Goal: Task Accomplishment & Management: Manage account settings

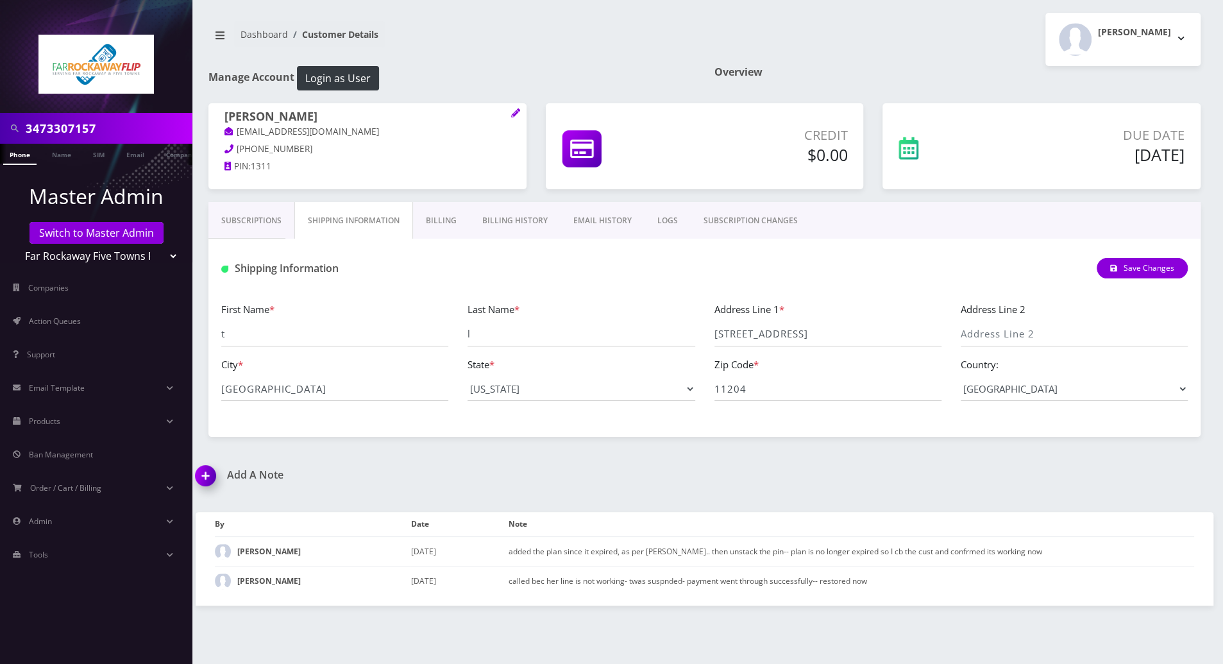
drag, startPoint x: 112, startPoint y: 130, endPoint x: 6, endPoint y: 121, distance: 105.6
click at [6, 121] on div "3473307157" at bounding box center [96, 128] width 186 height 24
paste input "9296251273"
type input "9296251273"
click at [21, 158] on link "Phone" at bounding box center [19, 154] width 33 height 21
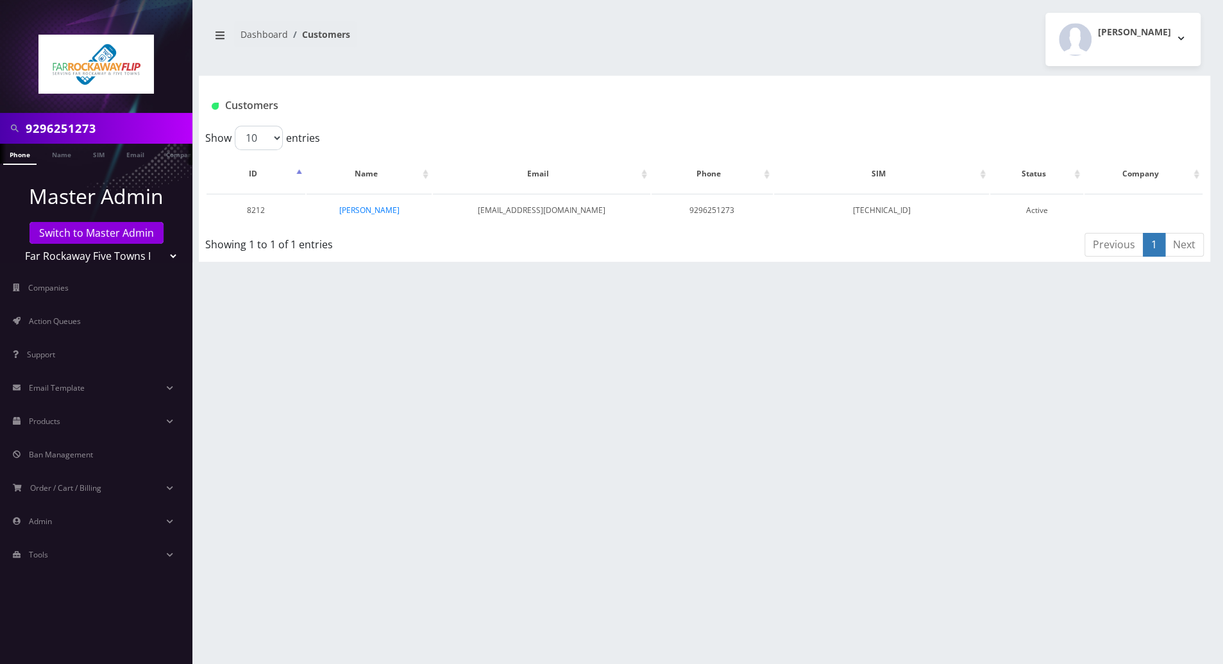
drag, startPoint x: 374, startPoint y: 212, endPoint x: 428, endPoint y: 268, distance: 78.0
click at [373, 210] on link "[PERSON_NAME]" at bounding box center [369, 210] width 60 height 11
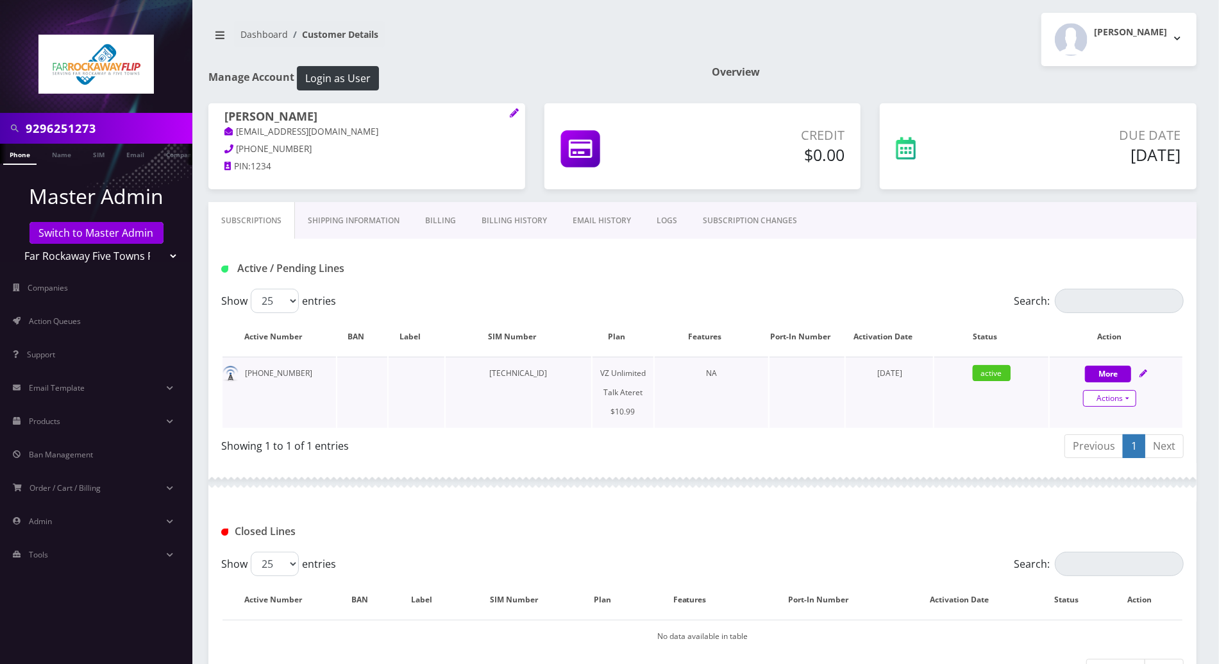
click at [1129, 398] on link "Actions" at bounding box center [1109, 398] width 53 height 17
select select "483"
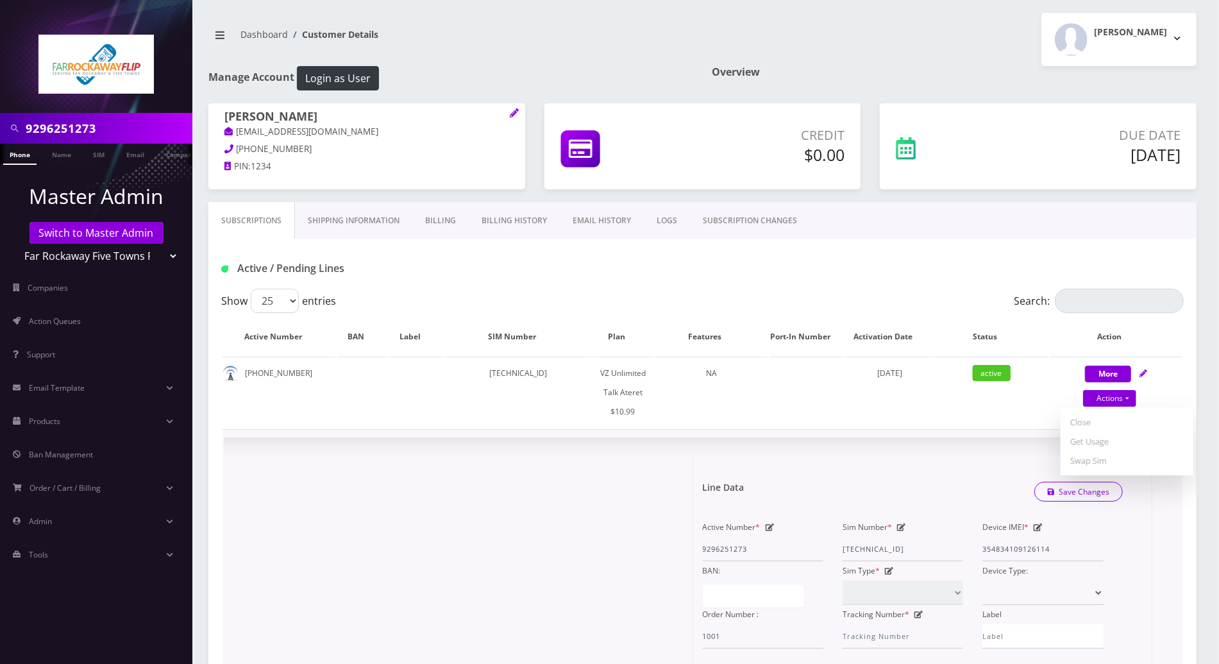
click at [1041, 525] on icon at bounding box center [1038, 527] width 9 height 8
click at [962, 550] on div "Active Number * 9296251273 Sim Number * 89148000011835956440 Device IMEI * 3548…" at bounding box center [903, 583] width 421 height 131
click at [15, 156] on link "Phone" at bounding box center [19, 154] width 33 height 21
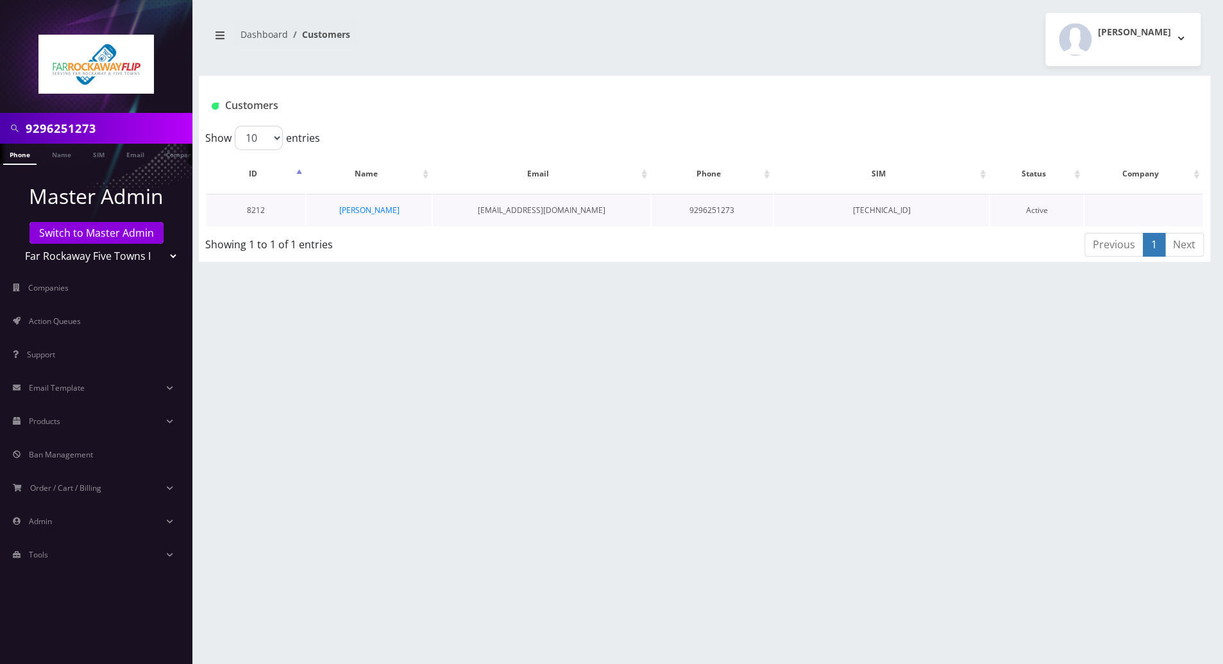
click at [358, 203] on td "[PERSON_NAME]" at bounding box center [369, 210] width 125 height 33
click at [357, 208] on link "[PERSON_NAME]" at bounding box center [369, 210] width 60 height 11
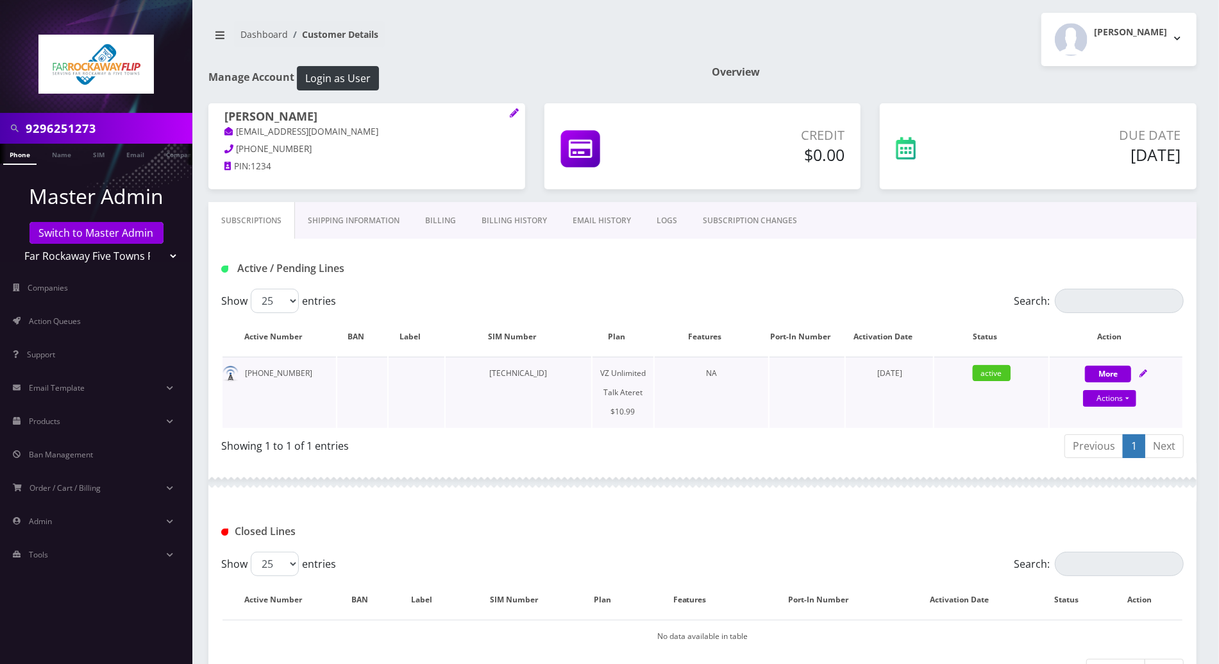
click at [1146, 373] on icon at bounding box center [1144, 373] width 8 height 8
select select "483"
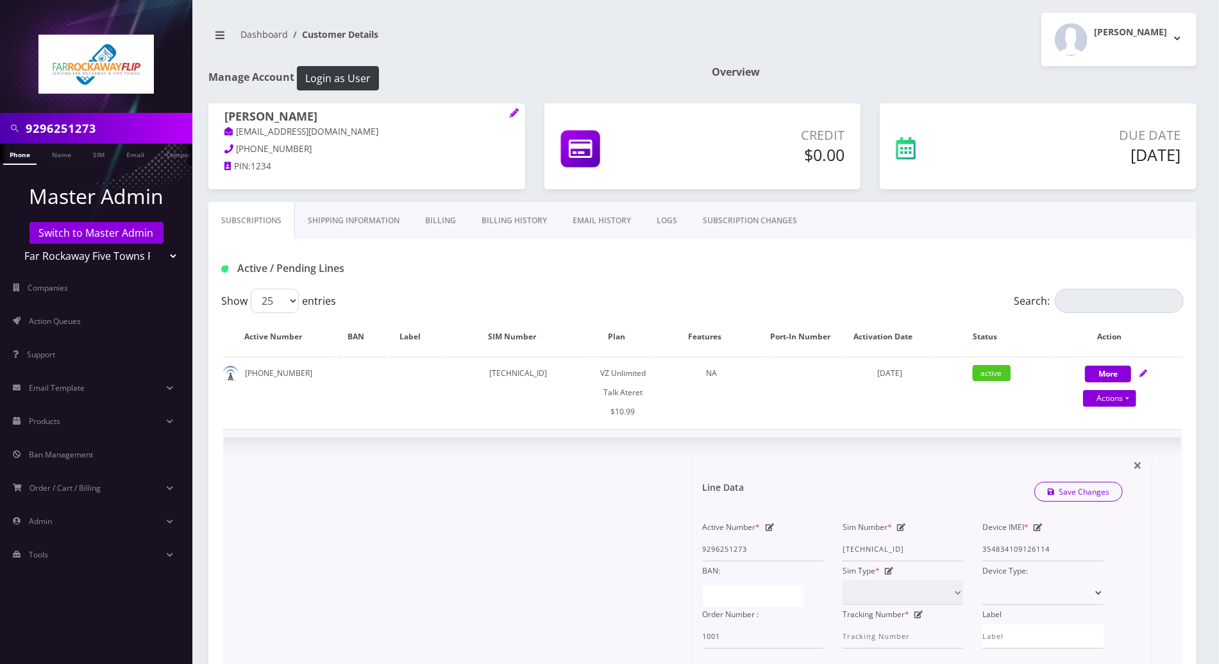
click at [769, 525] on icon at bounding box center [770, 527] width 9 height 8
drag, startPoint x: 757, startPoint y: 547, endPoint x: 640, endPoint y: 547, distance: 116.8
click at [640, 547] on div "× Line Data Save Changes Active Number * 9296251273 Sim Number * 89148000011835…" at bounding box center [693, 674] width 919 height 435
paste input "6467408858"
type input "6467408858"
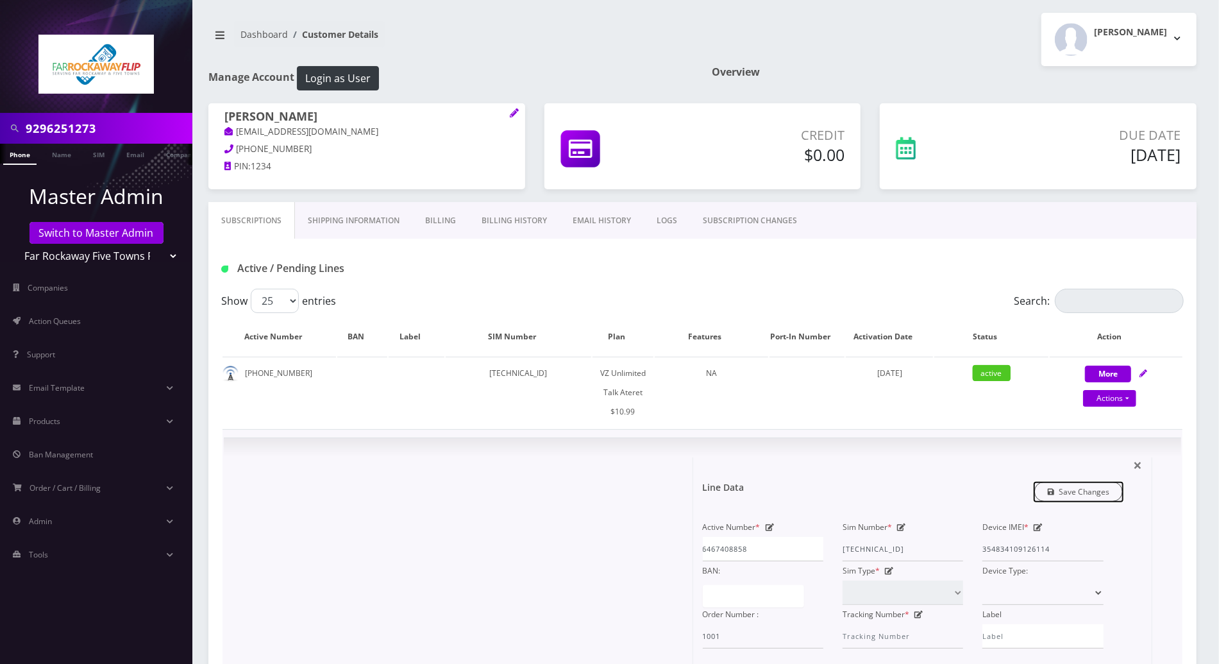
click at [1105, 493] on link "Save Changes" at bounding box center [1079, 492] width 89 height 20
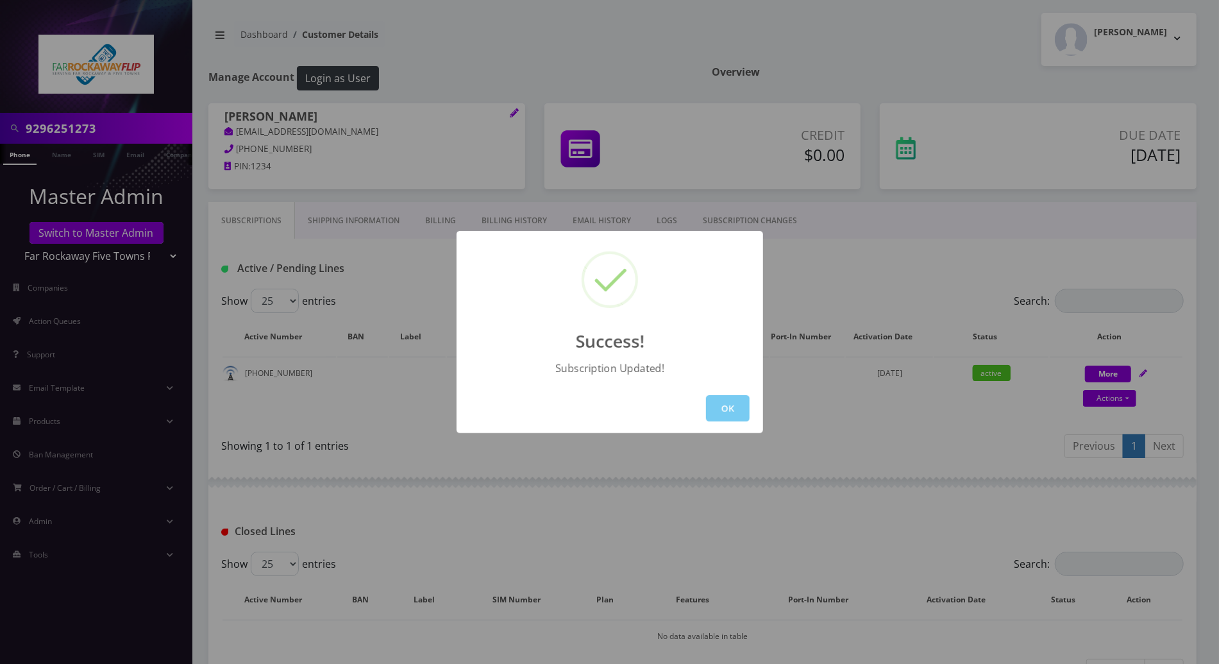
click at [728, 411] on button "OK" at bounding box center [728, 408] width 44 height 26
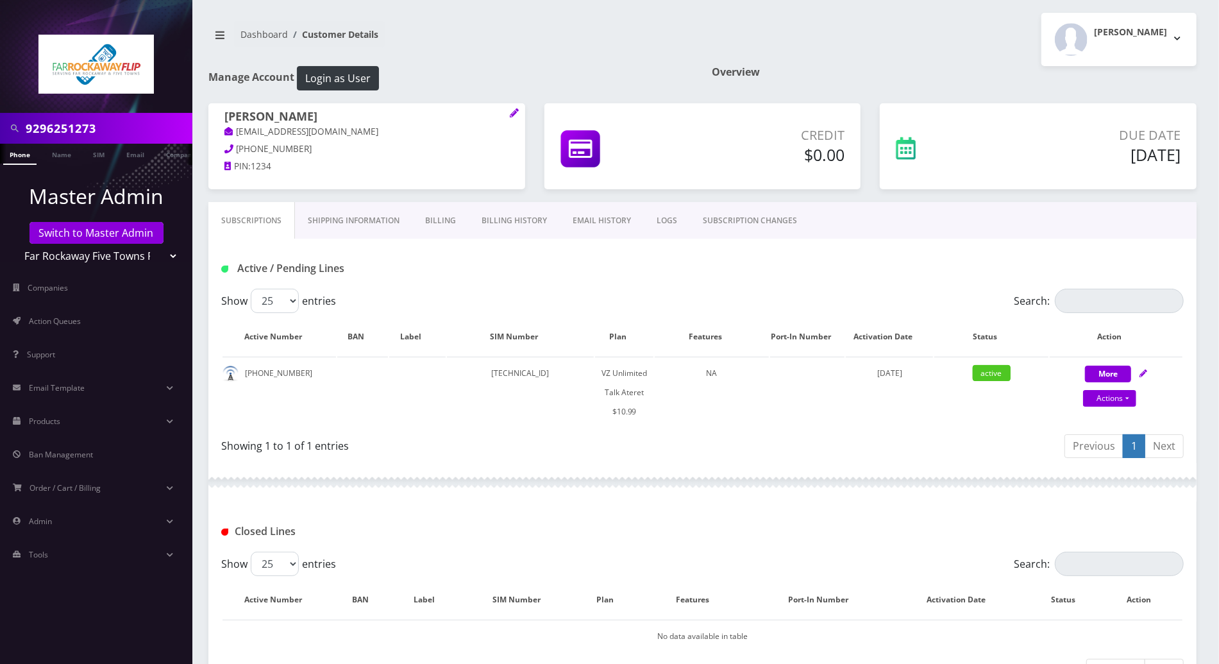
click at [586, 486] on div at bounding box center [702, 482] width 989 height 38
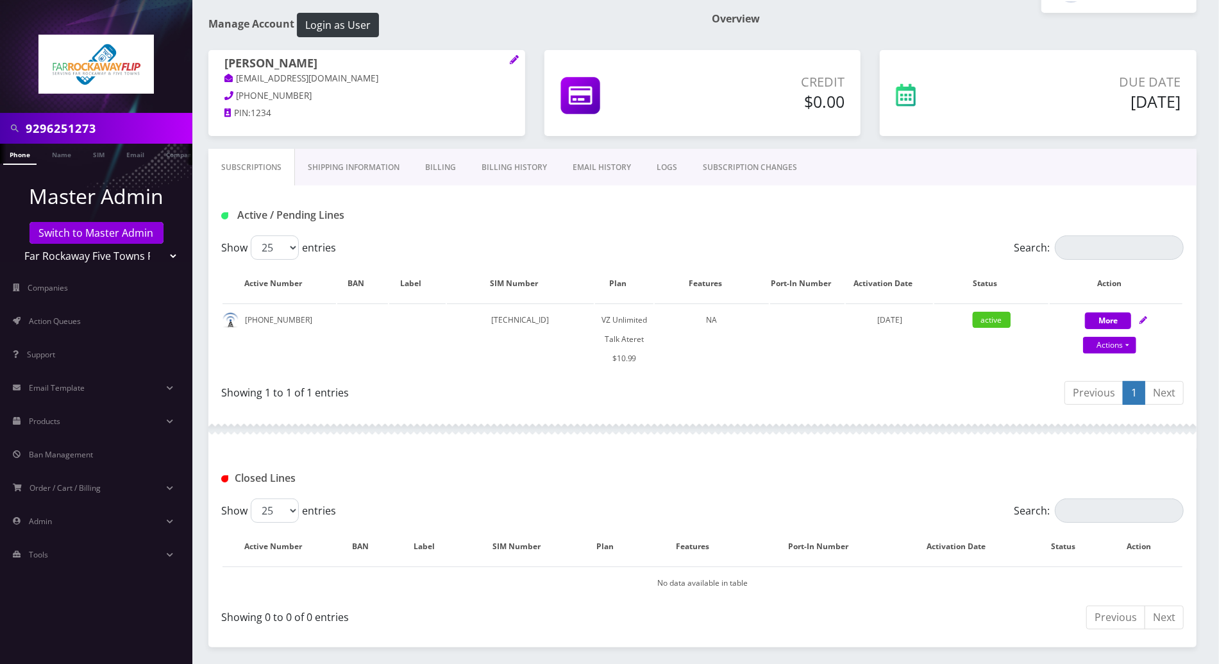
scroll to position [98, 0]
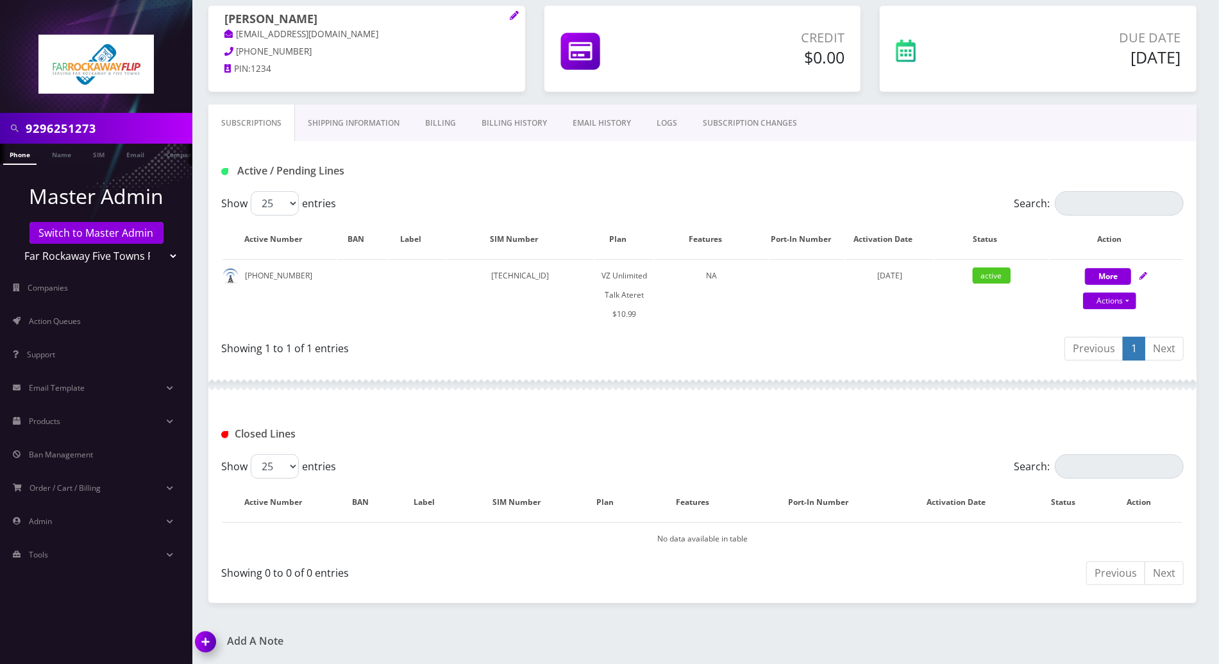
click at [917, 423] on div "Closed Lines" at bounding box center [703, 433] width 982 height 21
click at [208, 641] on img at bounding box center [208, 646] width 38 height 38
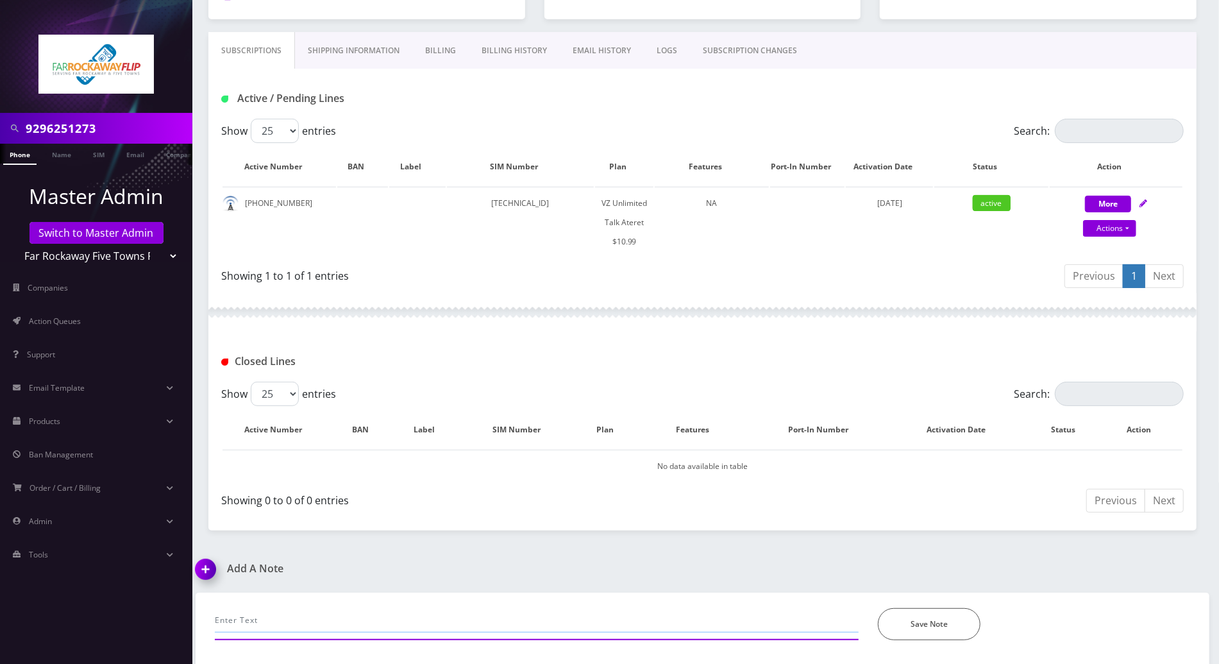
click at [356, 617] on input "text" at bounding box center [537, 620] width 644 height 24
paste input "requested for an MDN change via email: 9296251273 into a new 917900 ph number w…"
type input "requested for an MDN change via email: 9296251273 into a new 917900 ph number w…"
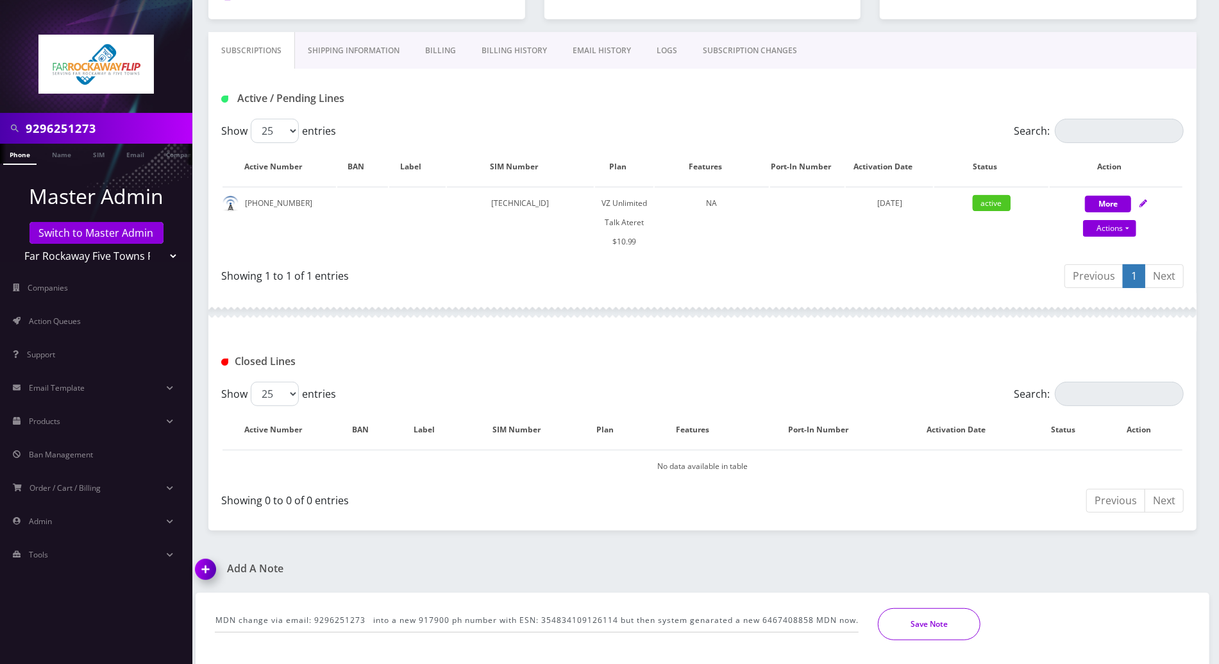
scroll to position [0, 0]
click at [930, 621] on button "Save Note" at bounding box center [929, 624] width 103 height 32
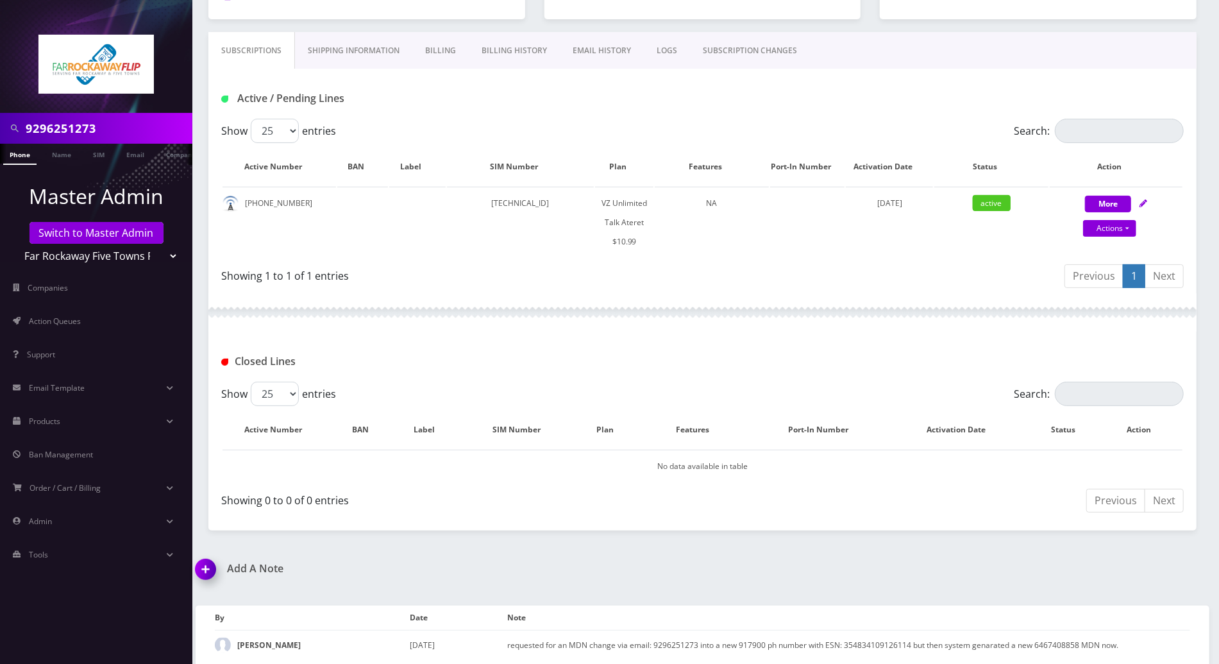
click at [663, 575] on div "Add A Note" at bounding box center [444, 578] width 517 height 30
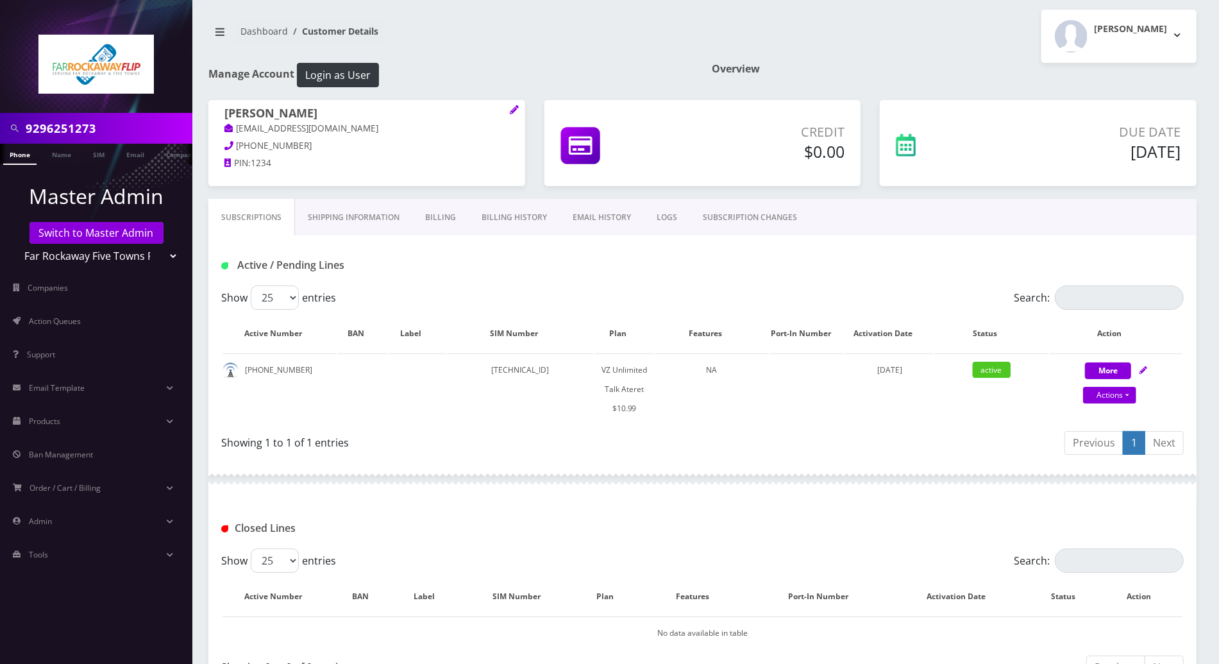
scroll to position [174, 0]
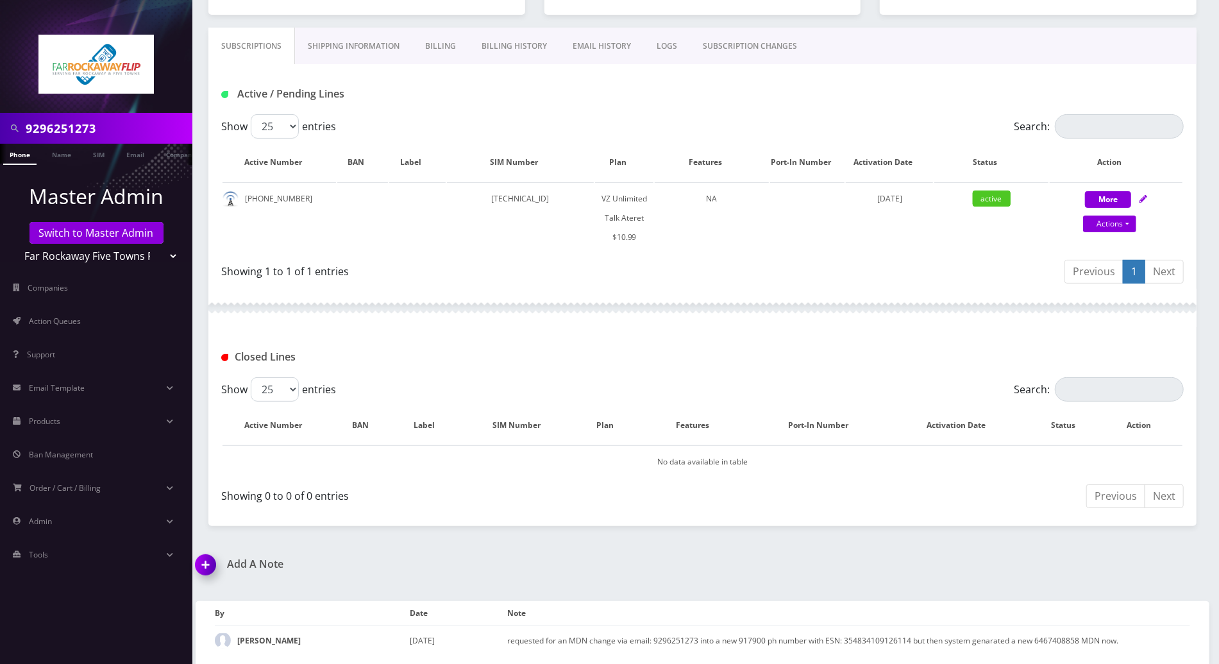
click at [905, 549] on div "9296251273 Phone Name SIM Email Company Customer Dashboard Customer Details Tzv…" at bounding box center [702, 246] width 1033 height 840
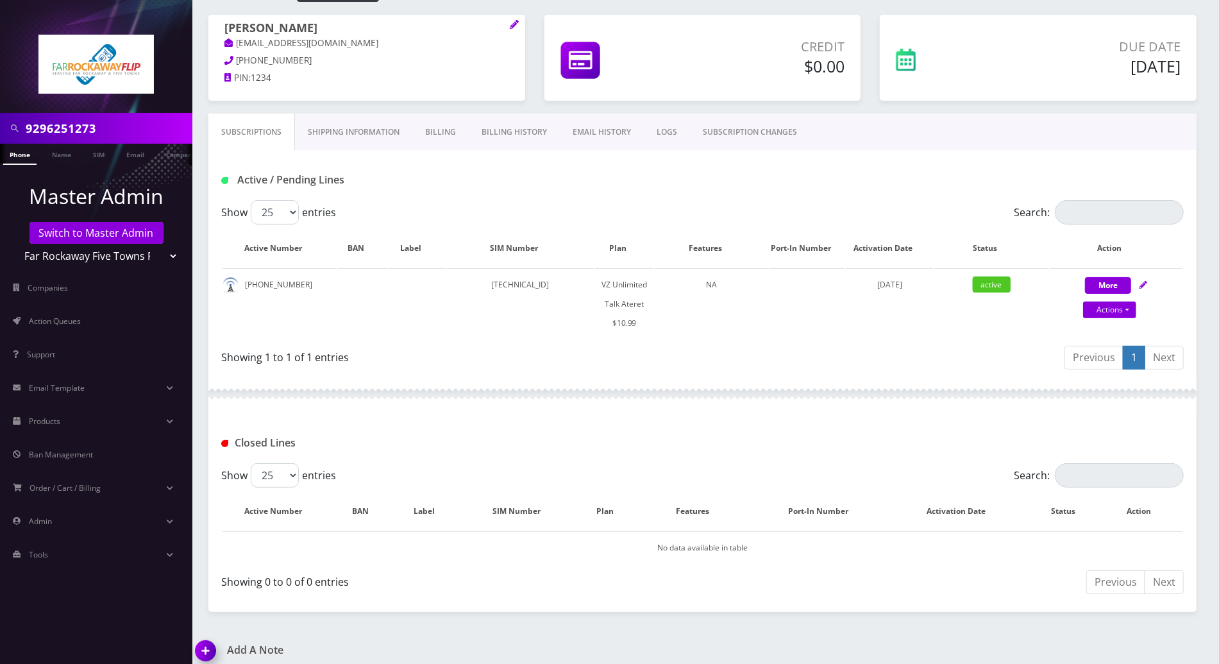
scroll to position [0, 0]
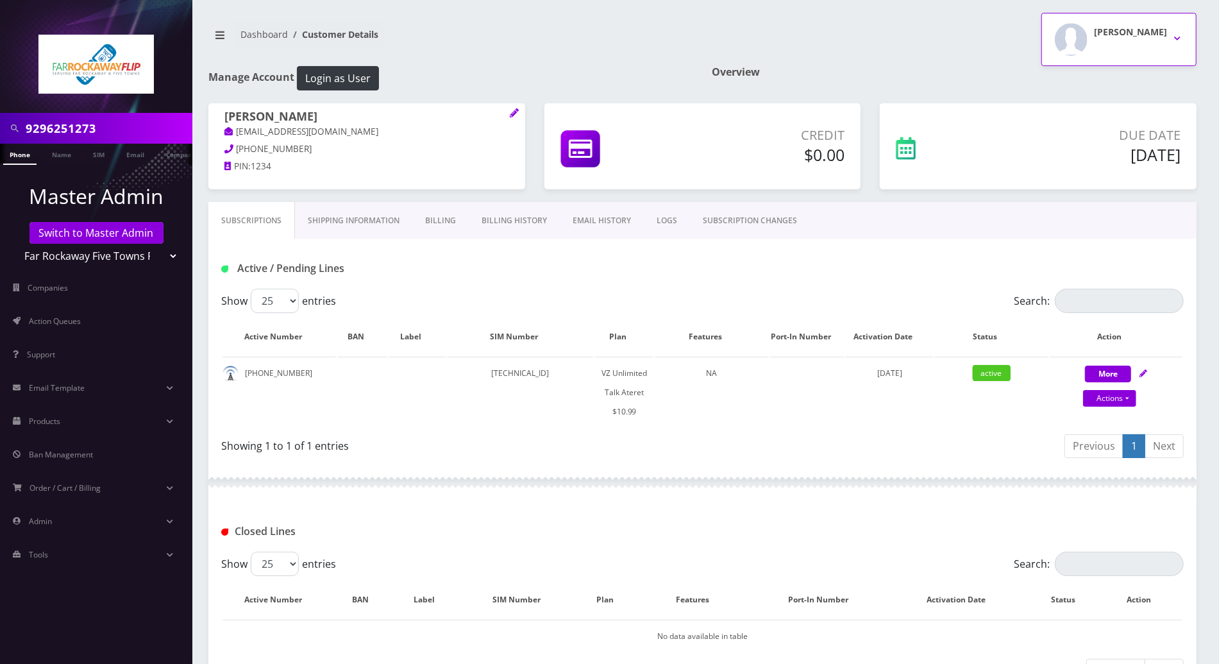
click at [1178, 37] on button "Tzvi Lieberman" at bounding box center [1119, 39] width 155 height 53
click at [1083, 78] on link "Logout" at bounding box center [1119, 81] width 155 height 18
